Goal: Task Accomplishment & Management: Use online tool/utility

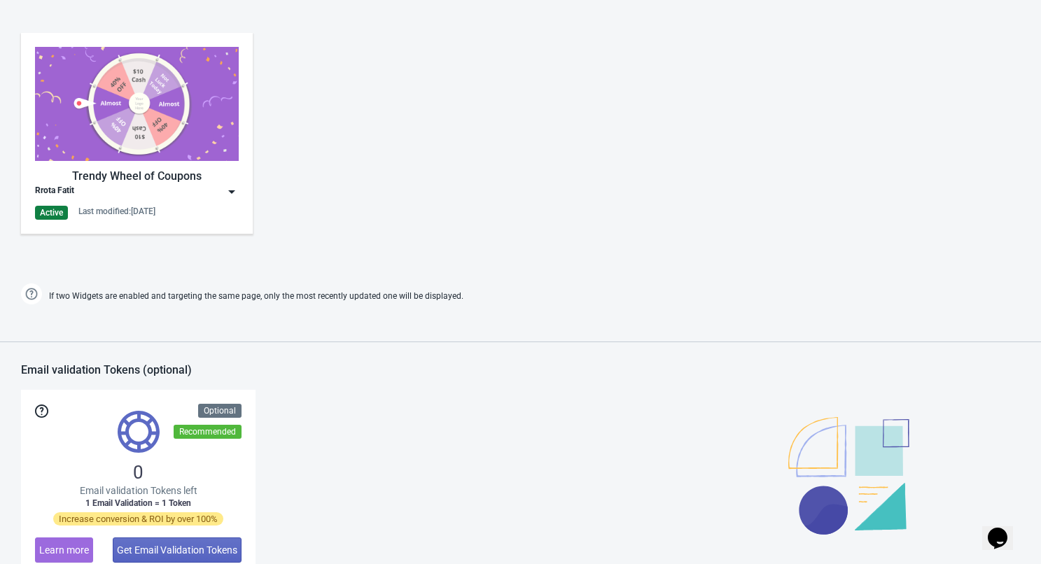
scroll to position [775, 0]
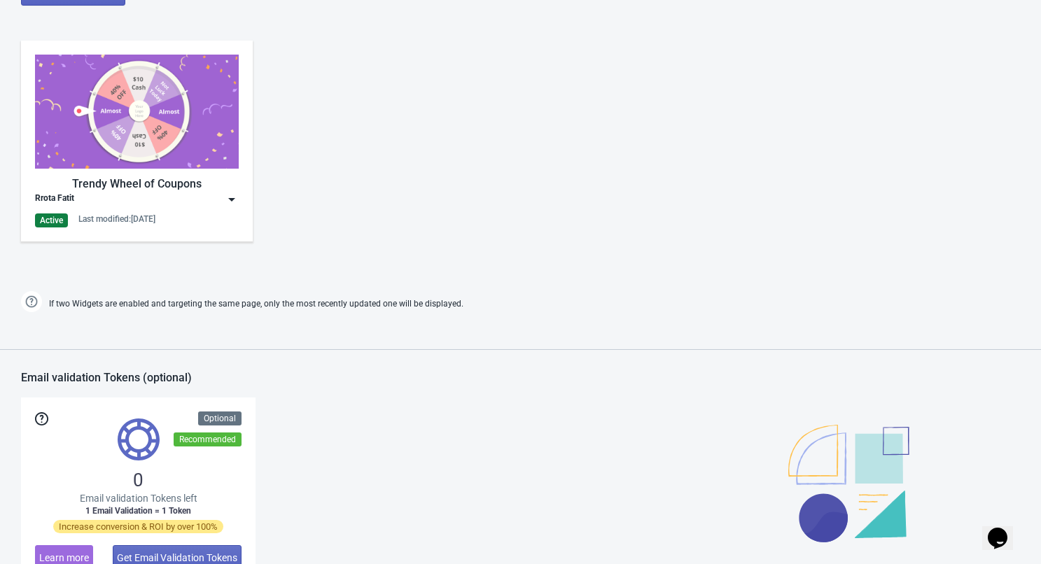
click at [137, 153] on img at bounding box center [137, 112] width 204 height 114
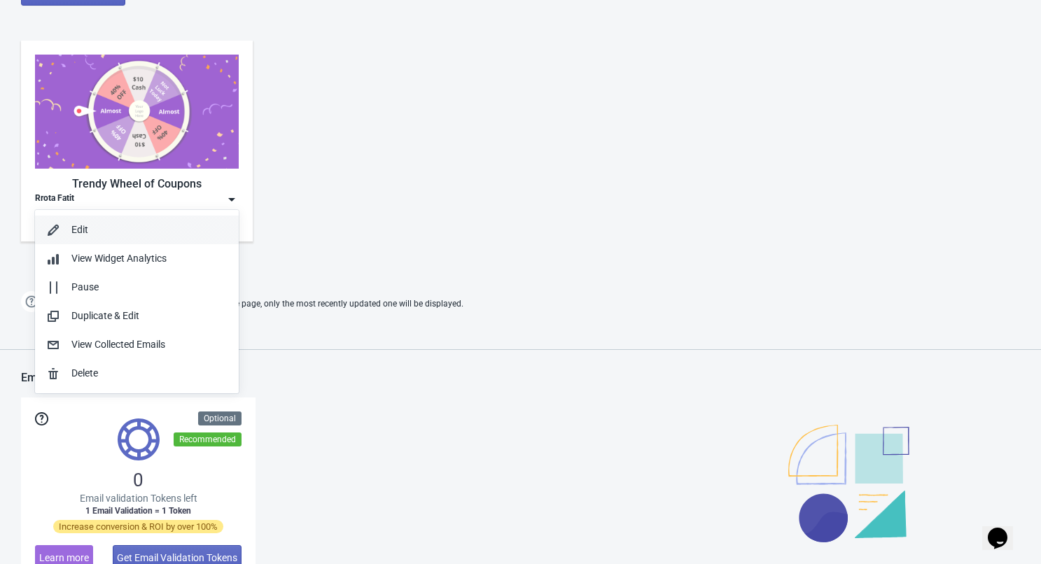
click at [148, 232] on div "Edit" at bounding box center [149, 230] width 156 height 15
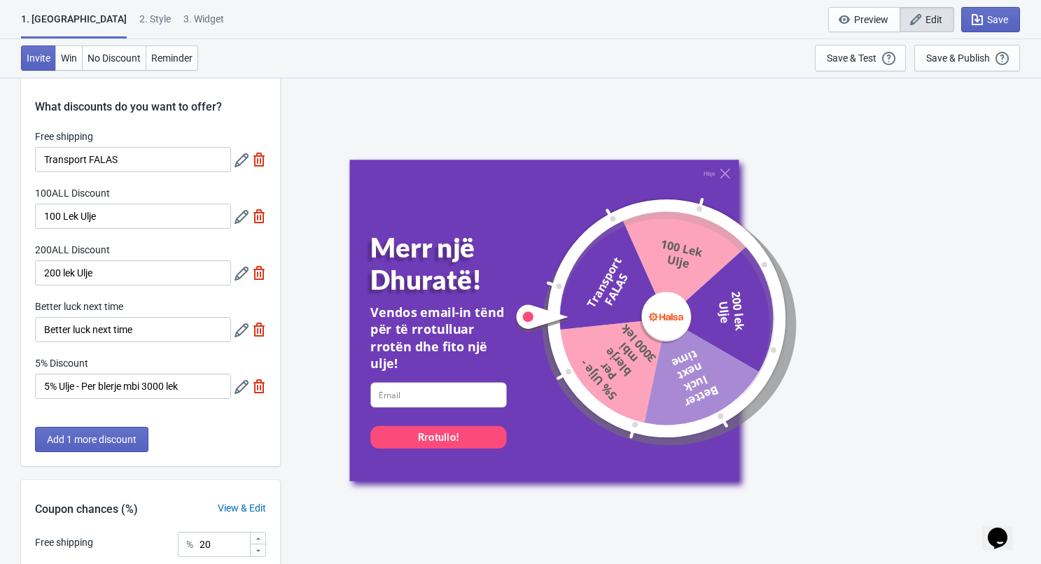
scroll to position [13, 0]
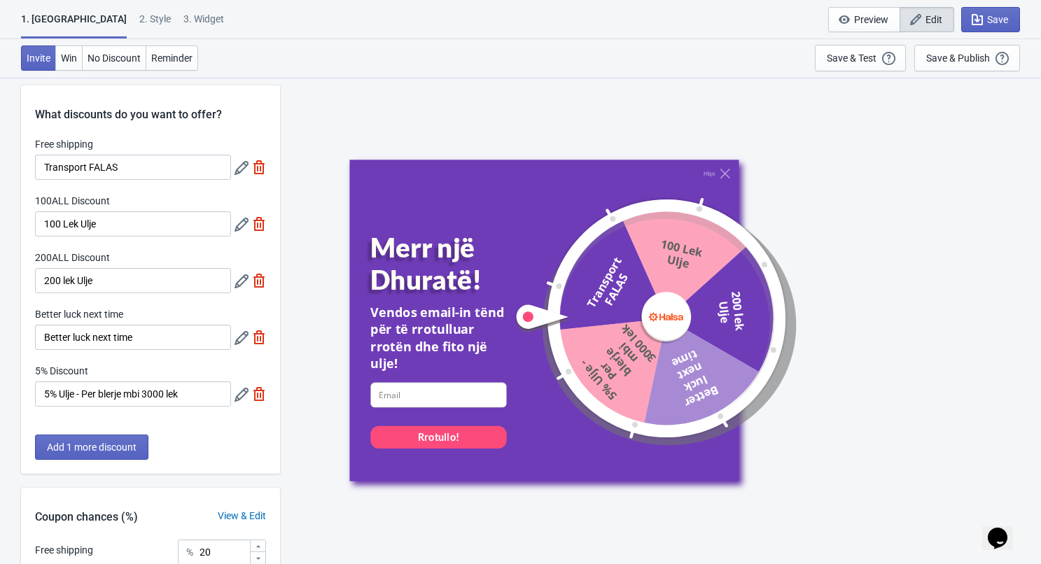
click at [94, 7] on div "1. Coupon 2 . Style 3. Widget 1. Coupon 2 . Style 3. Widget Save and Exit Previ…" at bounding box center [520, 19] width 1041 height 39
click at [80, 66] on button "Win" at bounding box center [68, 57] width 27 height 25
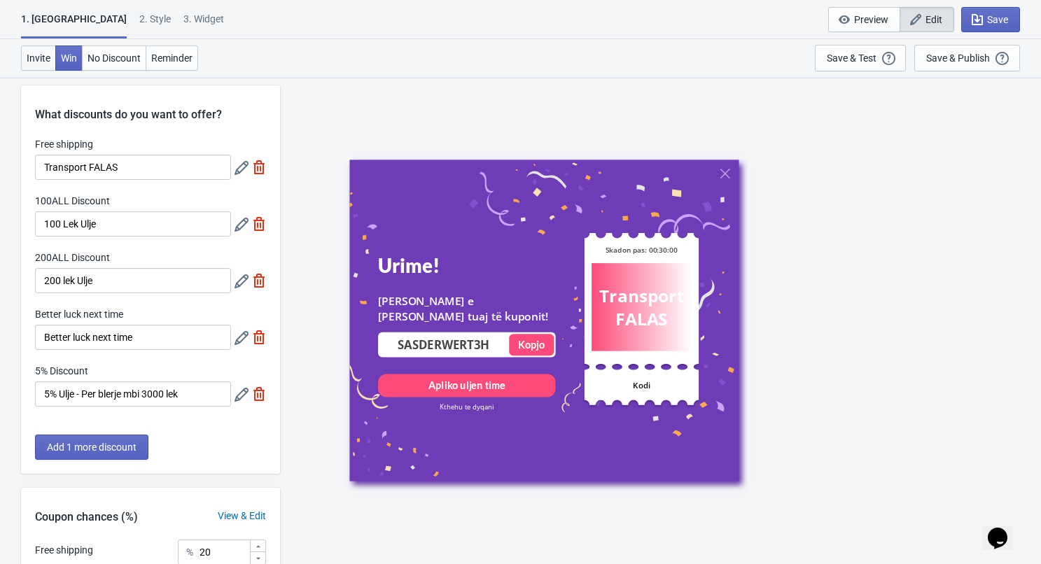
click at [41, 68] on button "Invite" at bounding box center [38, 57] width 35 height 25
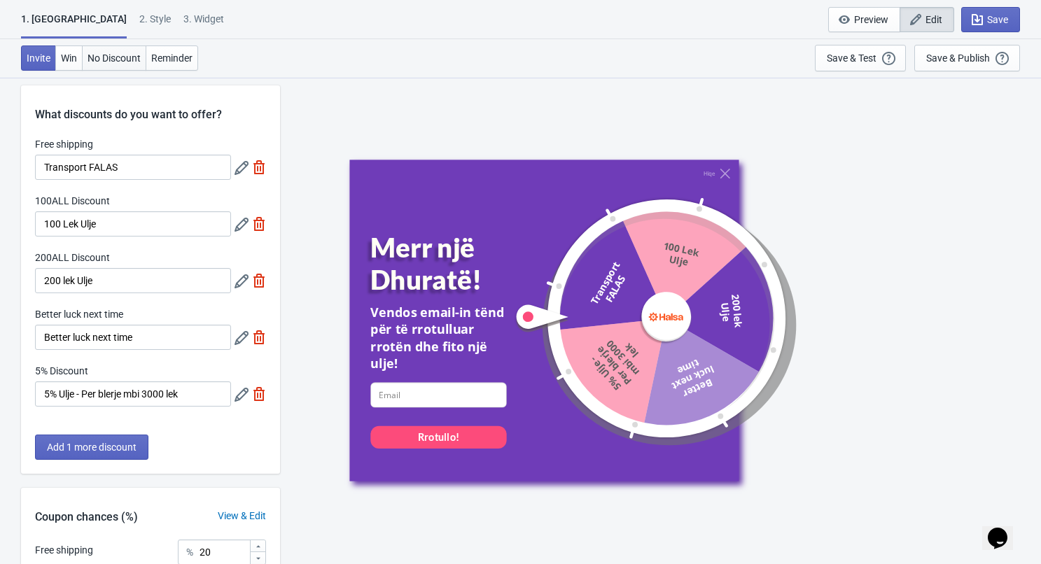
click at [118, 69] on button "No Discount" at bounding box center [114, 57] width 64 height 25
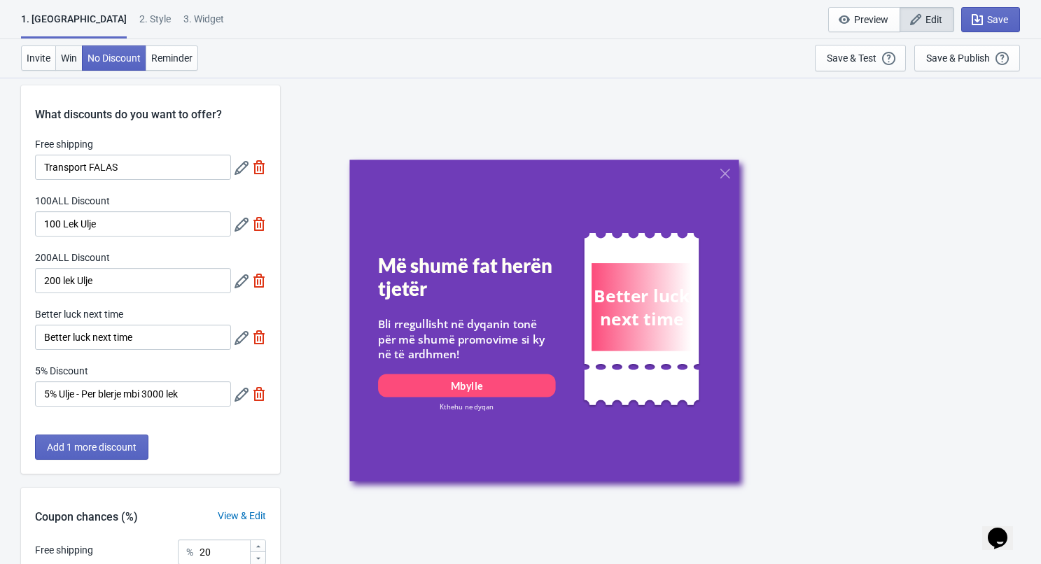
click at [60, 63] on button "Win" at bounding box center [68, 57] width 27 height 25
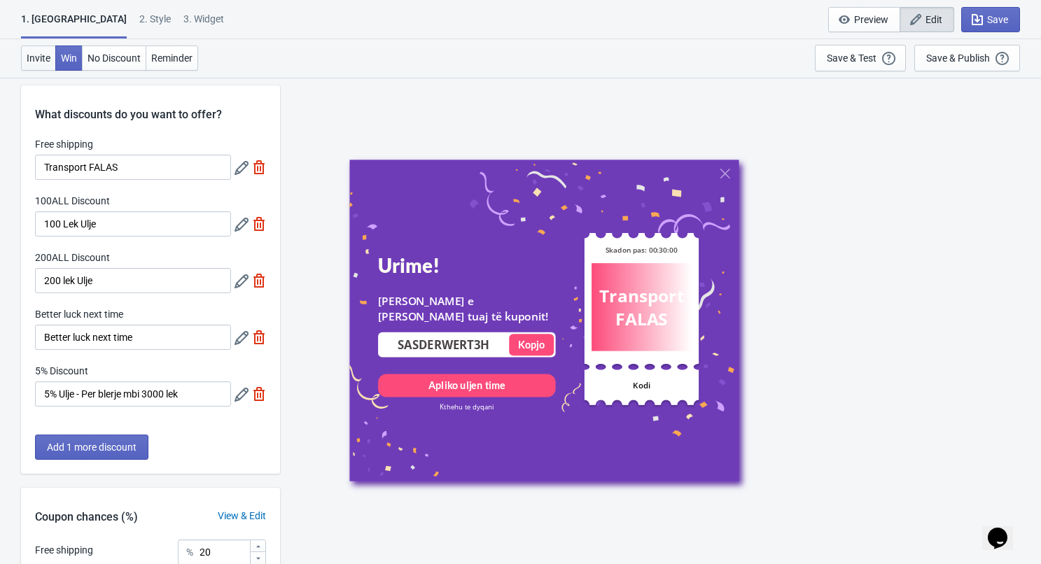
click at [29, 66] on button "Invite" at bounding box center [38, 57] width 35 height 25
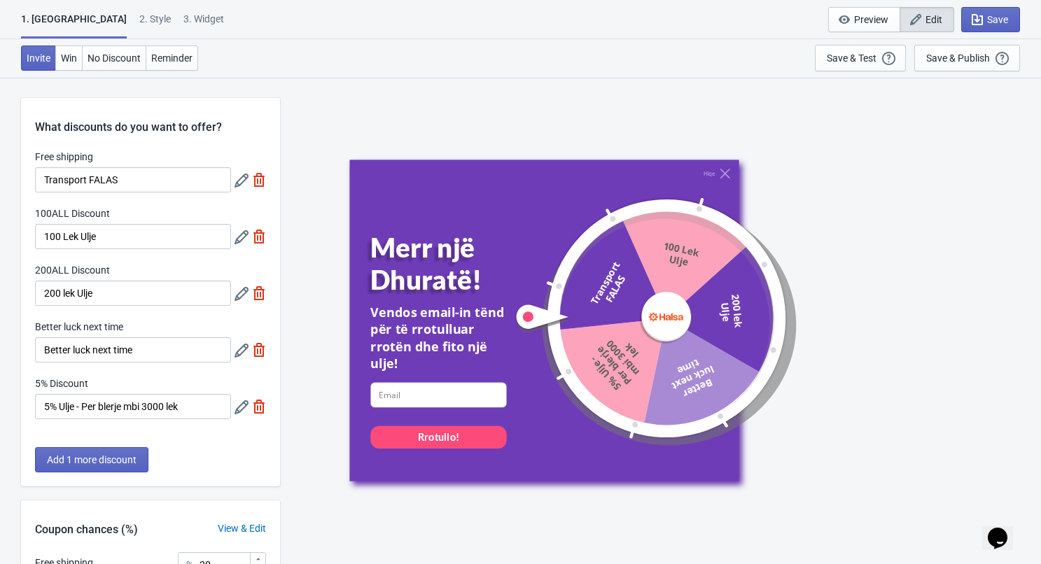
scroll to position [0, 0]
click at [243, 185] on icon at bounding box center [241, 181] width 14 height 14
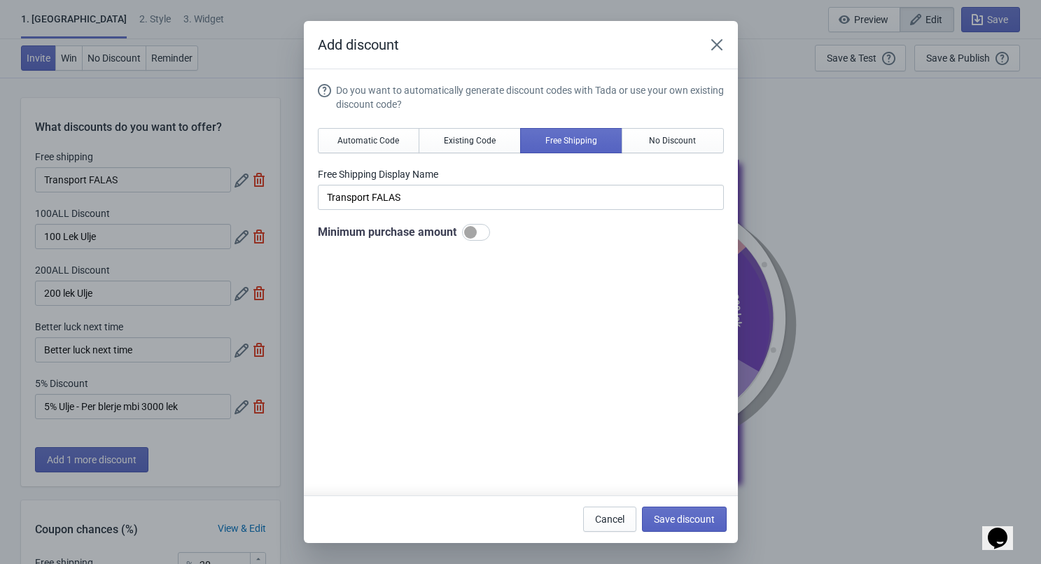
click at [477, 236] on div at bounding box center [470, 232] width 13 height 13
checkbox input "true"
click at [412, 293] on input "100" at bounding box center [397, 285] width 97 height 25
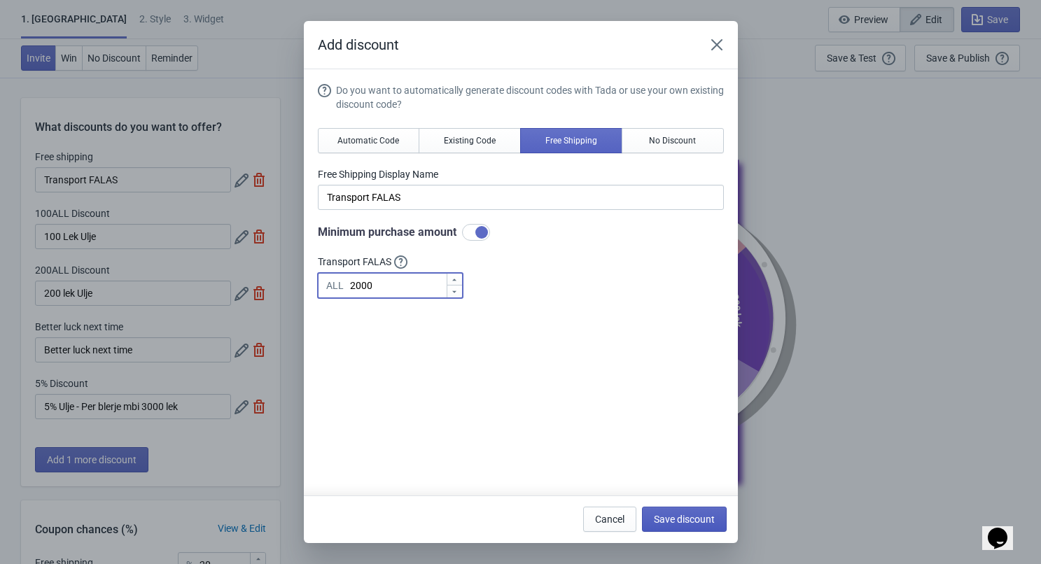
type input "2000"
click at [675, 507] on div "Cancel Save discount" at bounding box center [651, 516] width 149 height 31
click at [690, 519] on span "Save discount" at bounding box center [684, 519] width 61 height 11
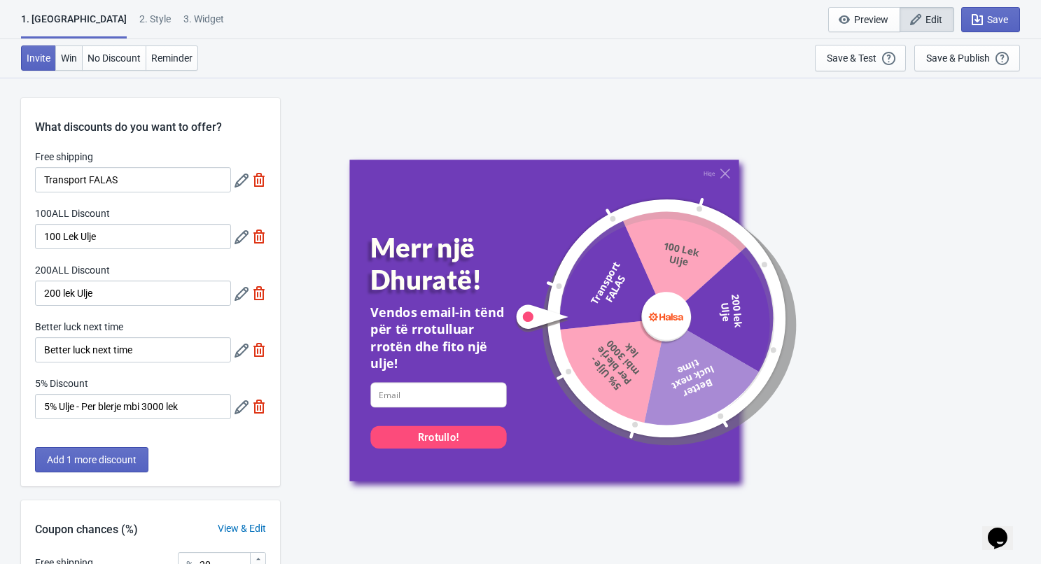
click at [81, 61] on button "Win" at bounding box center [68, 57] width 27 height 25
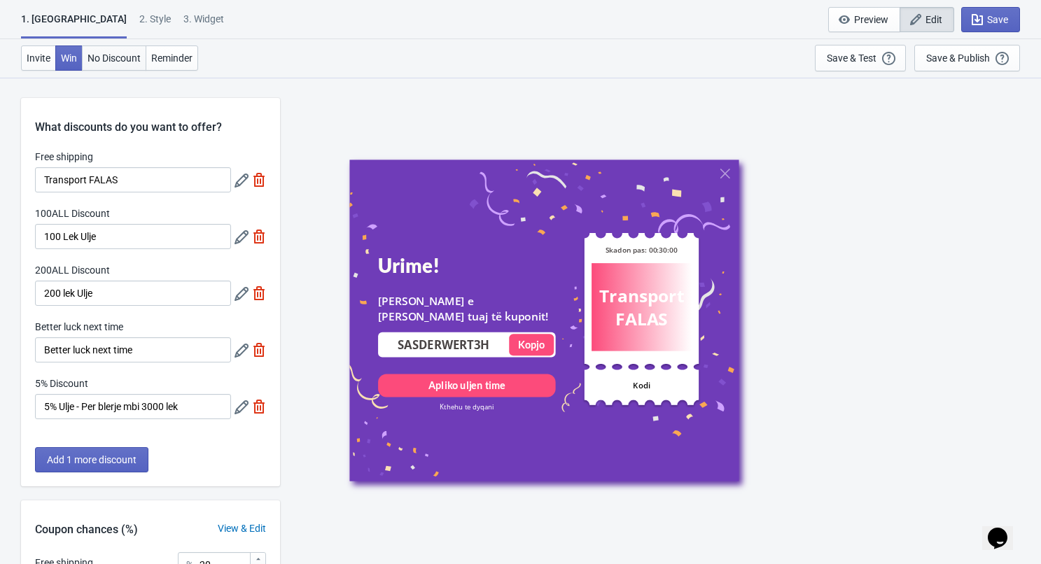
click at [128, 67] on button "No Discount" at bounding box center [114, 57] width 64 height 25
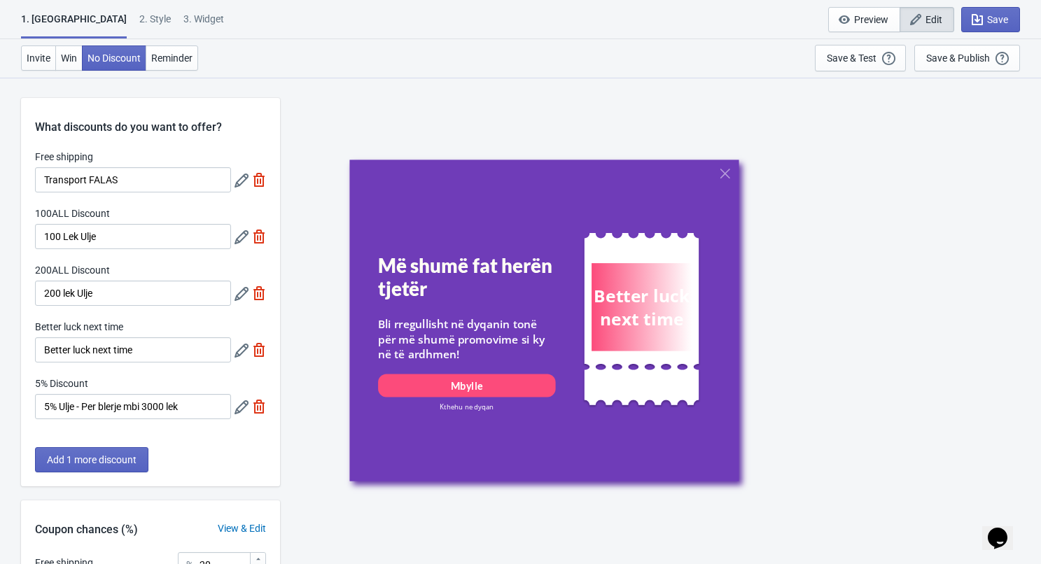
click at [181, 73] on div "Invite Win No Discount Reminder Save & Test Open a Widget Preview of your site …" at bounding box center [520, 58] width 1041 height 38
click at [183, 62] on span "Reminder" at bounding box center [171, 57] width 41 height 11
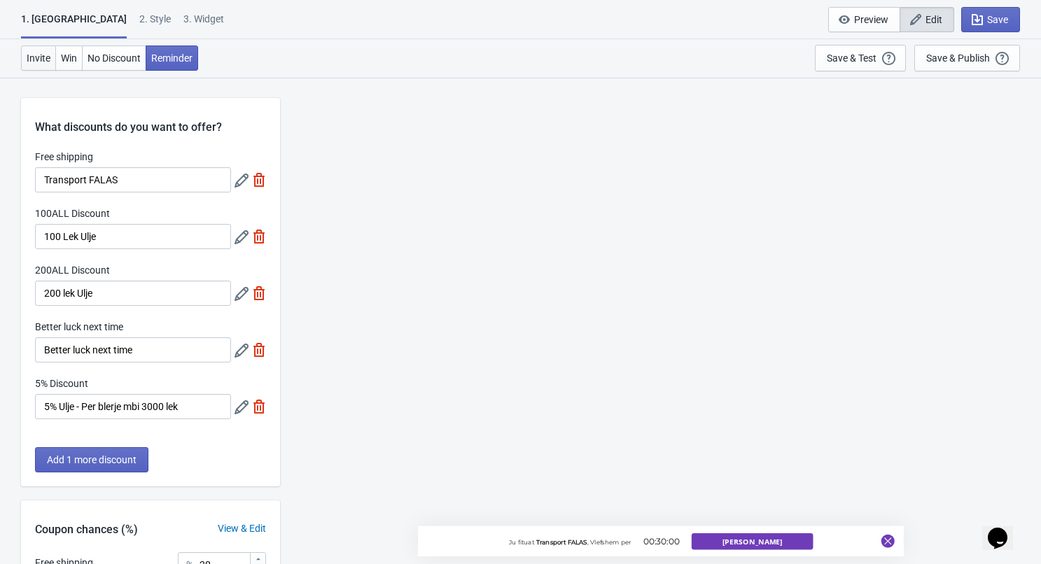
click at [41, 61] on span "Invite" at bounding box center [39, 57] width 24 height 11
